Goal: Transaction & Acquisition: Purchase product/service

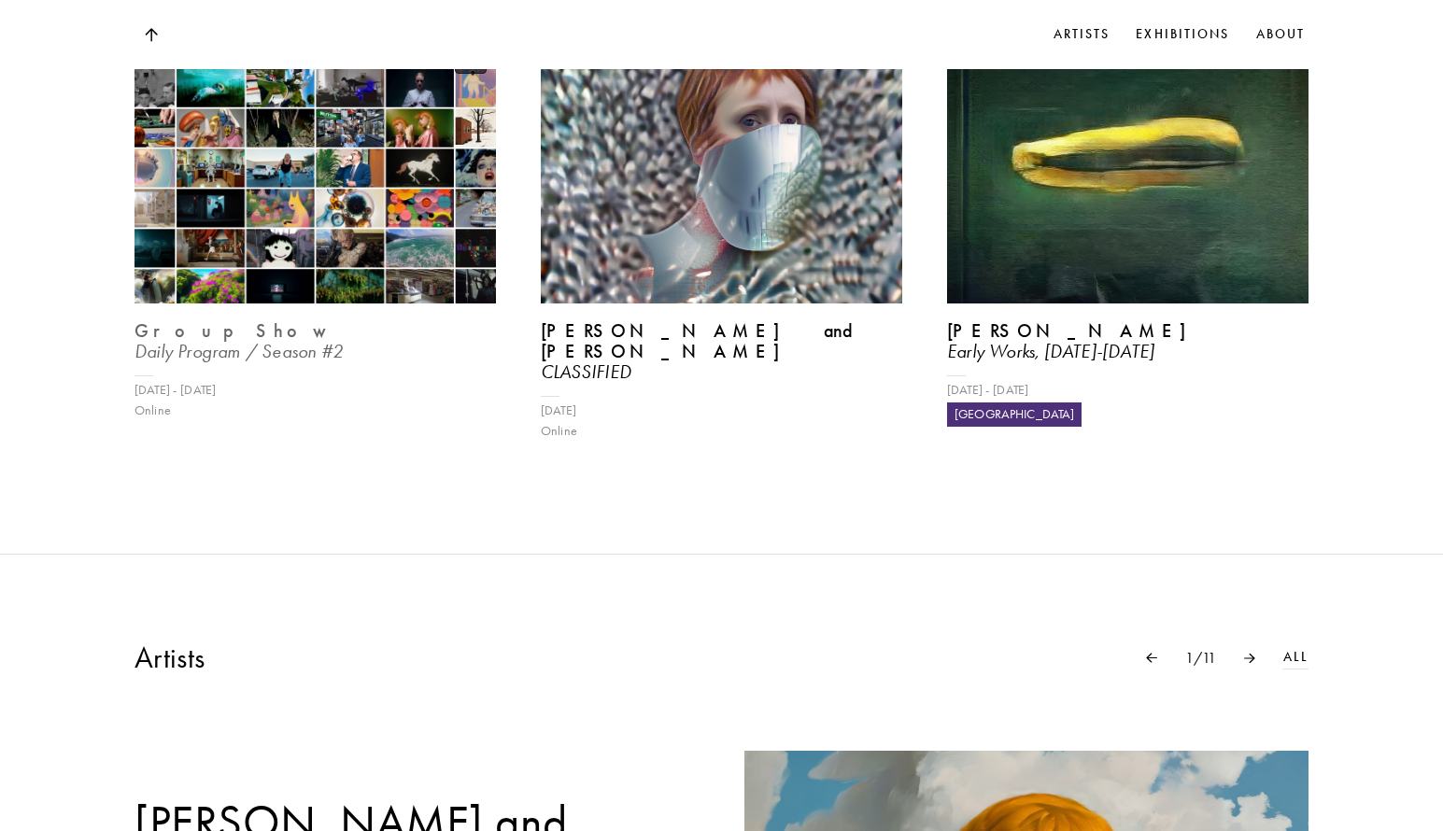
scroll to position [841, 0]
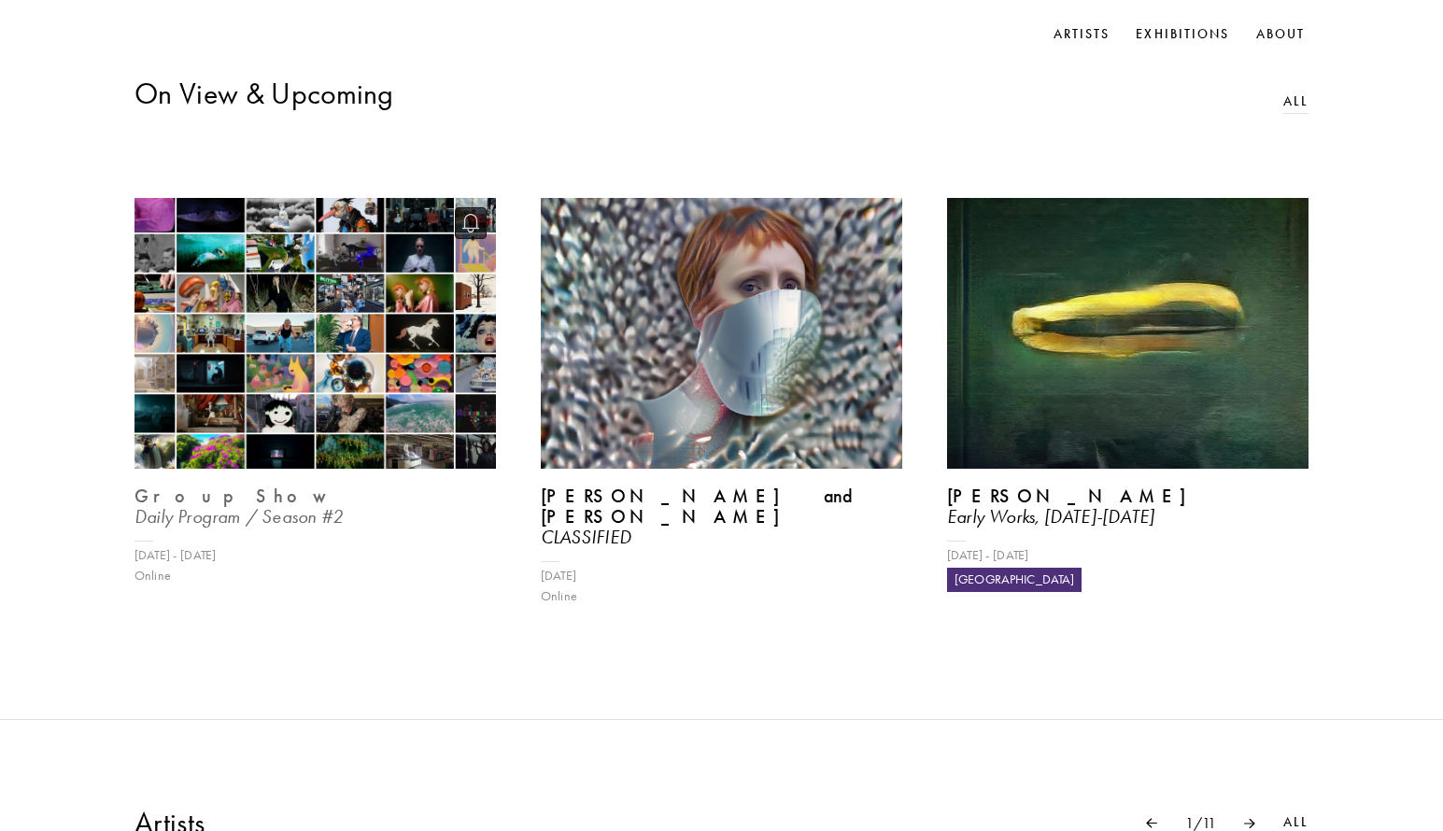
click at [249, 356] on img at bounding box center [315, 333] width 373 height 279
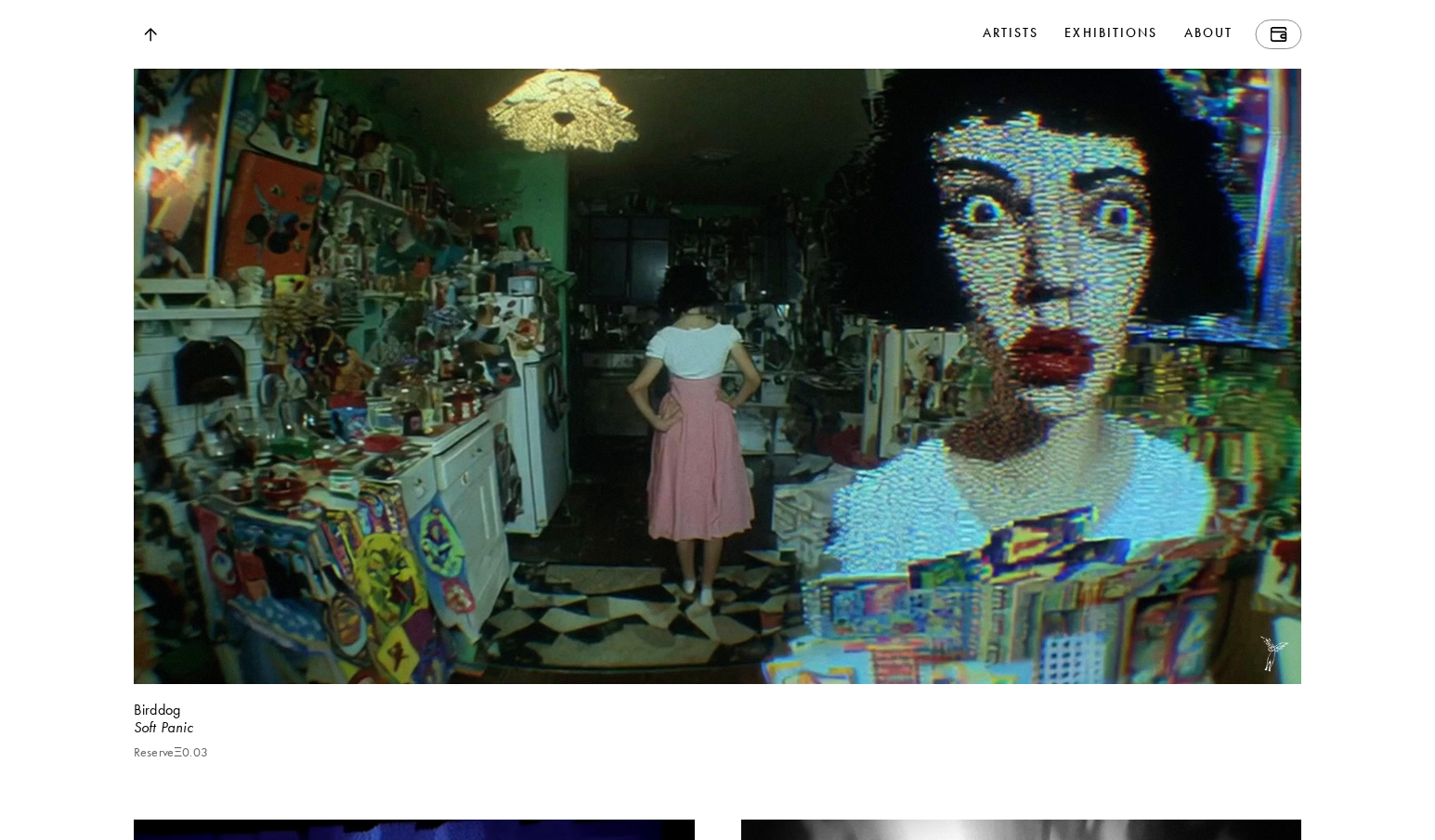
scroll to position [7334, 0]
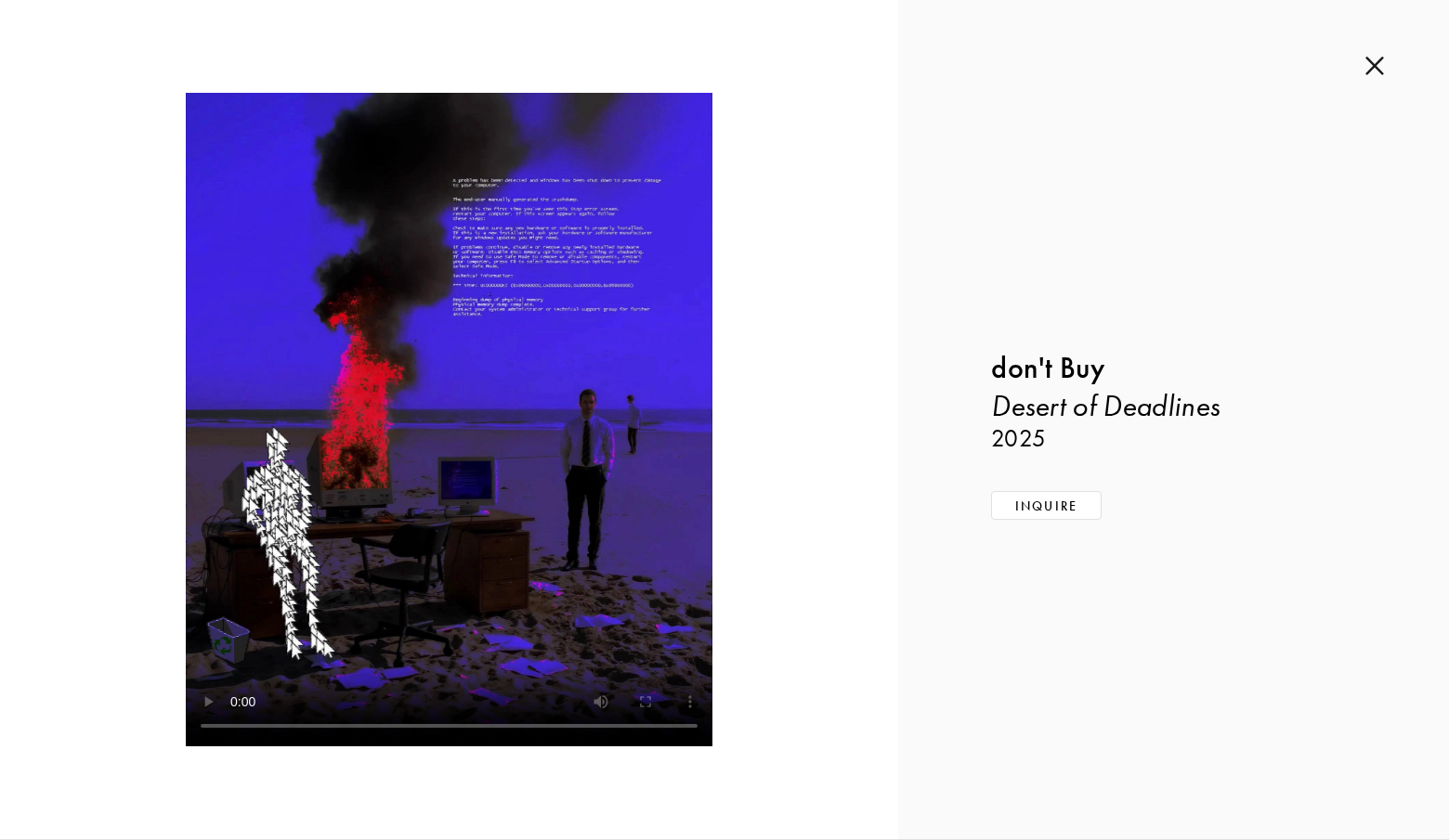
click at [1373, 83] on div "Inquire about Desert of Deadlines by don't Buy Submit Inquiry Back don't Buy De…" at bounding box center [1174, 420] width 551 height 839
click at [1380, 68] on img at bounding box center [1374, 66] width 19 height 21
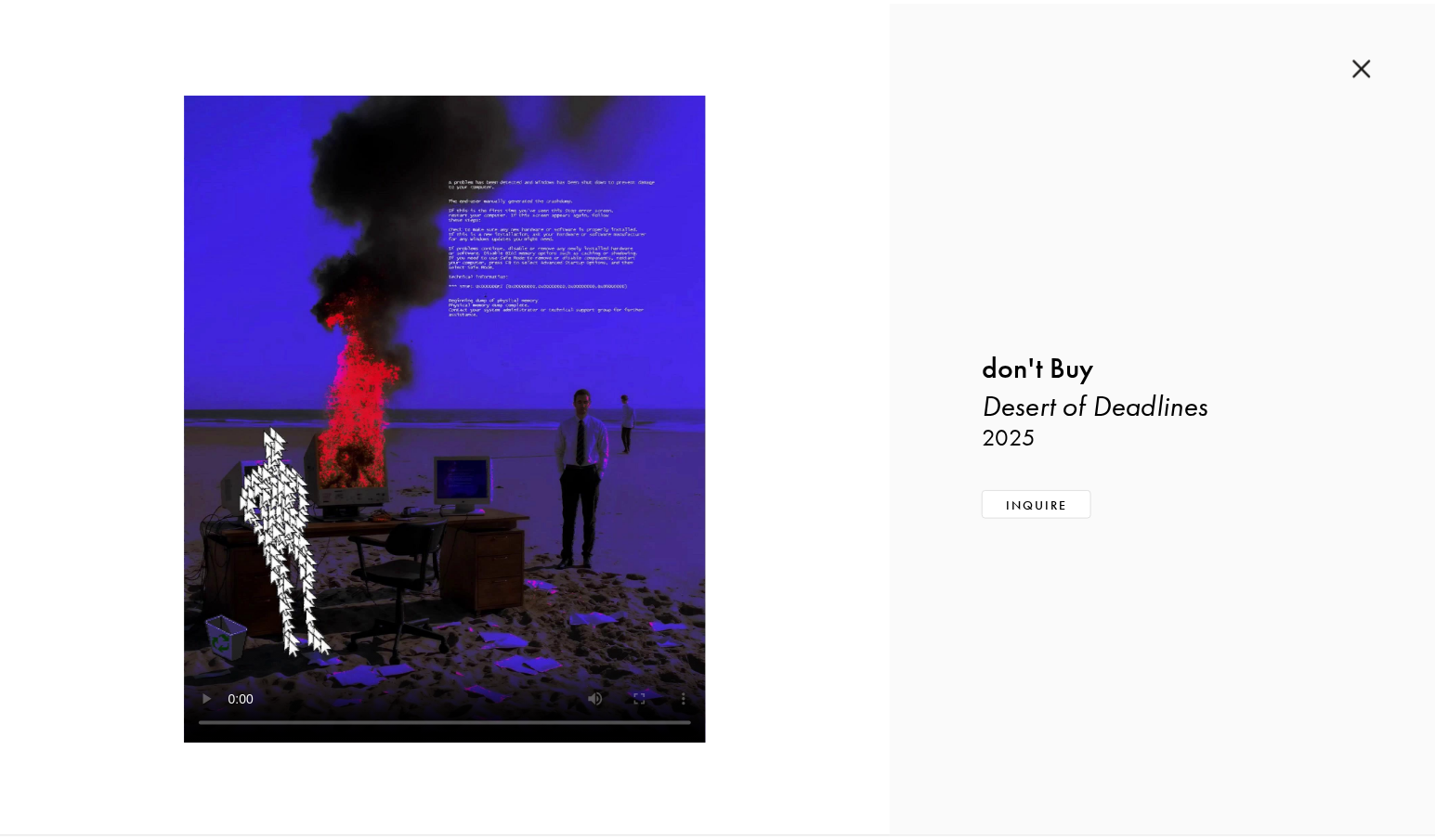
scroll to position [12877, 0]
